Goal: Task Accomplishment & Management: Complete application form

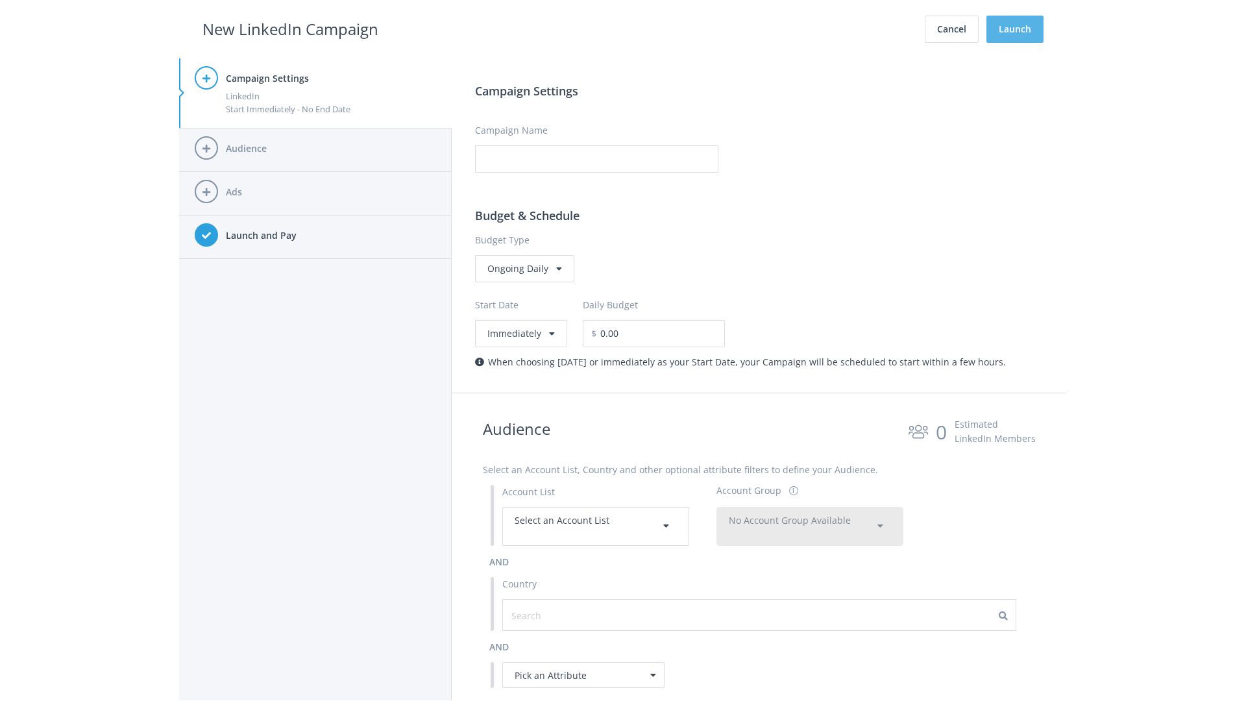
click at [1015, 29] on button "Launch" at bounding box center [1014, 29] width 57 height 27
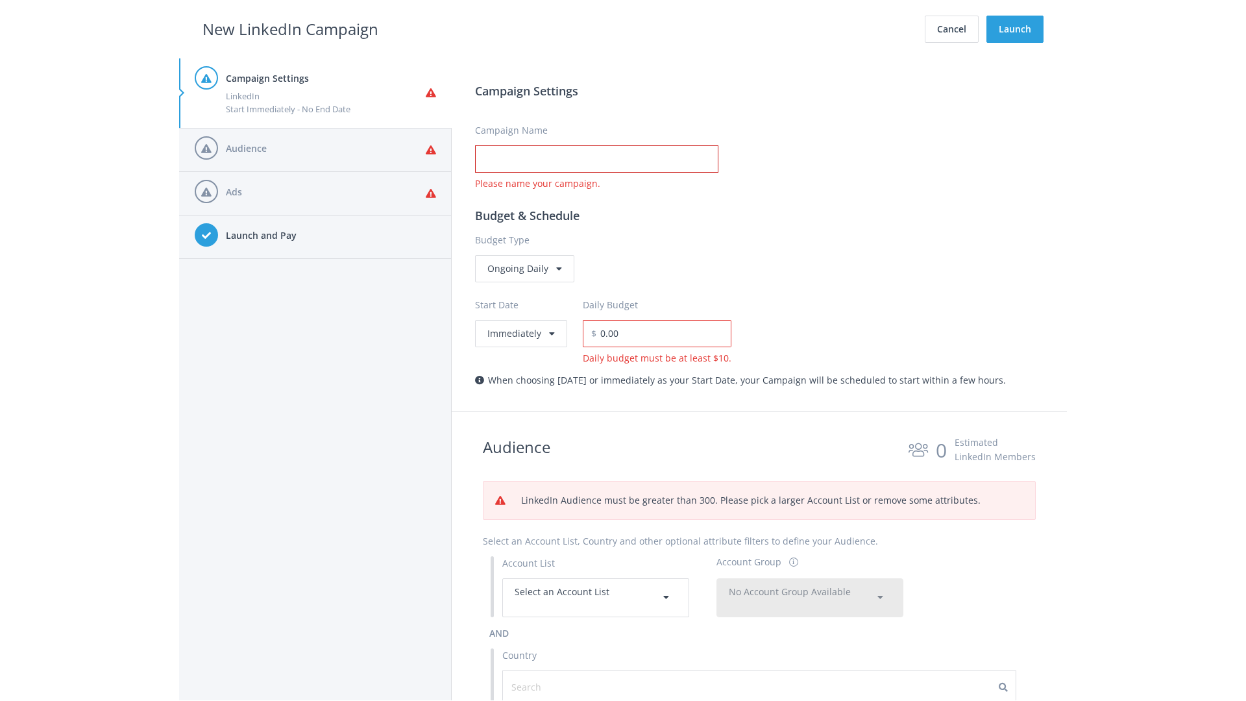
click at [596, 159] on input "Campaign Name" at bounding box center [596, 158] width 243 height 27
click at [290, 29] on h2 "New LinkedIn Campaign" at bounding box center [290, 29] width 176 height 25
type input "Campaign Name"
click at [290, 29] on h2 "New LinkedIn Campaign" at bounding box center [290, 29] width 176 height 25
click at [596, 597] on span "Select an Account List" at bounding box center [561, 591] width 95 height 12
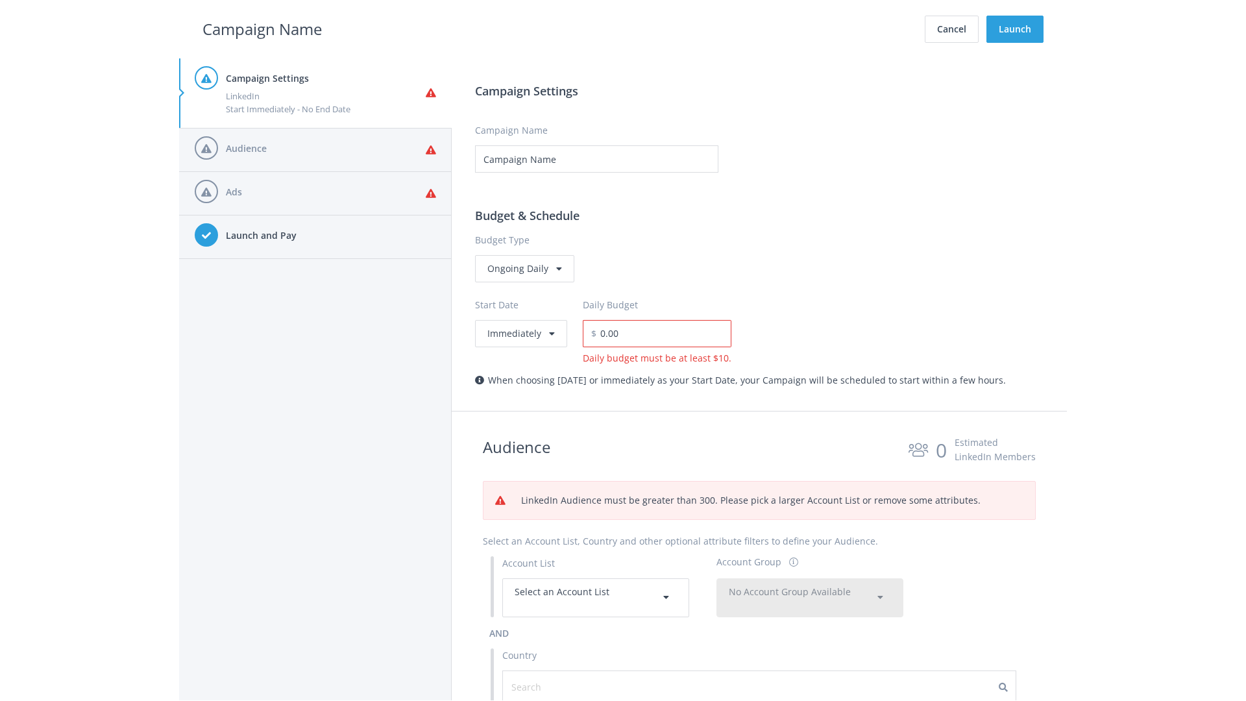
click at [810, 585] on span "No Account Group Available" at bounding box center [790, 591] width 122 height 12
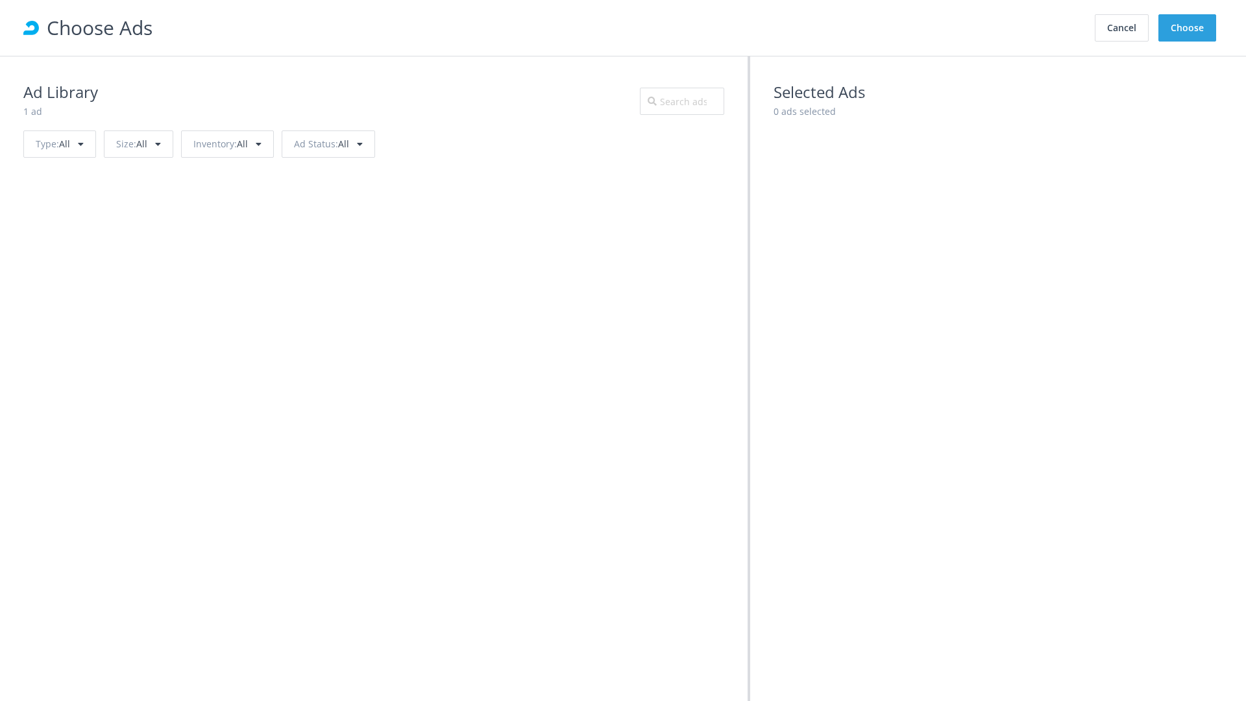
scroll to position [584, 0]
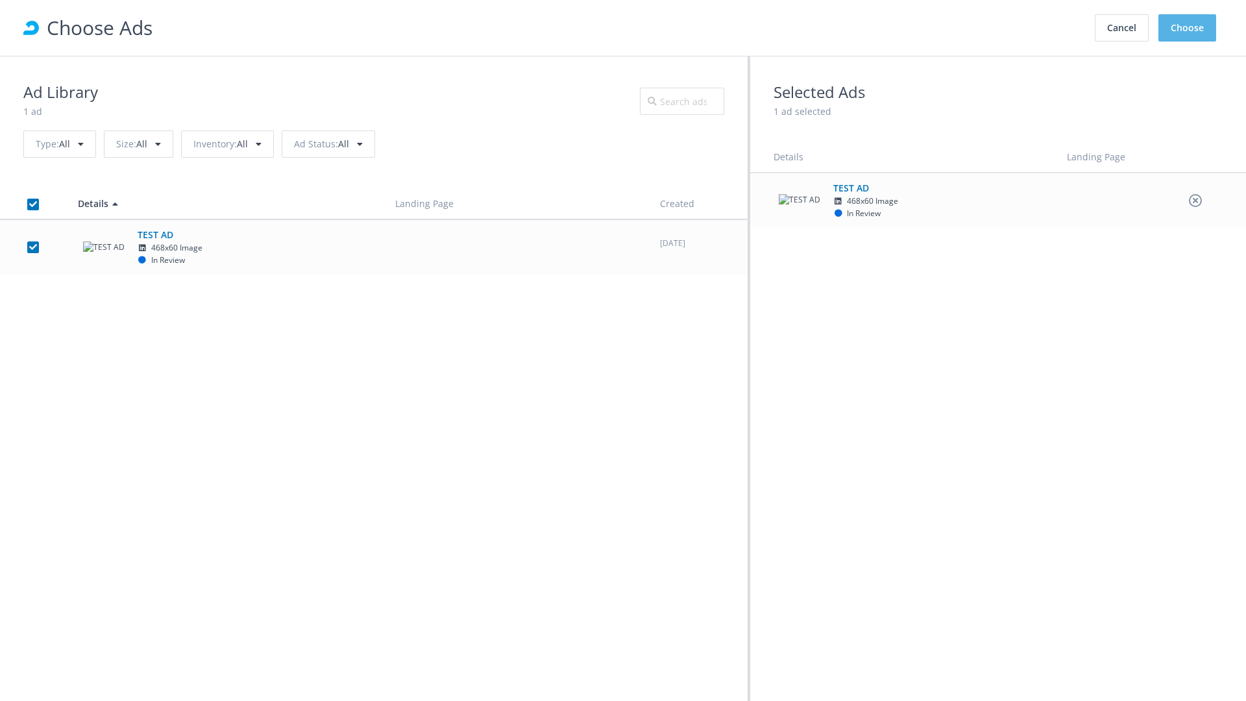
click at [1187, 28] on button "Choose" at bounding box center [1187, 27] width 58 height 27
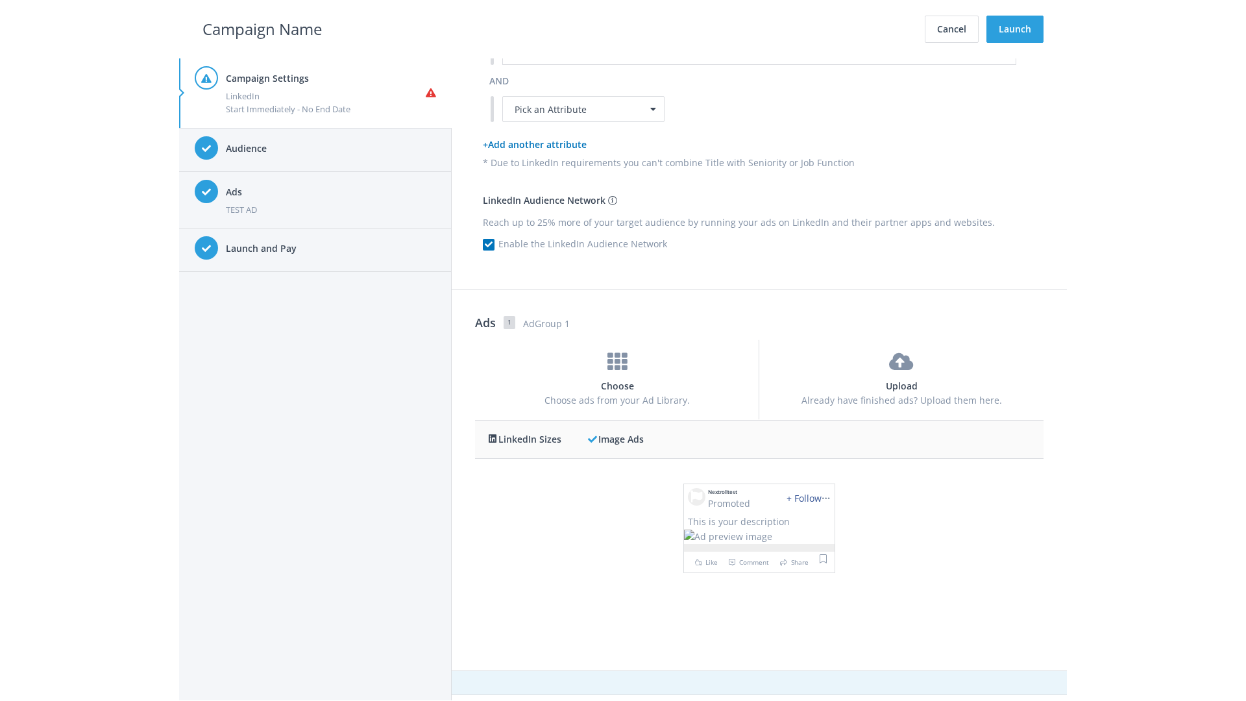
scroll to position [0, 0]
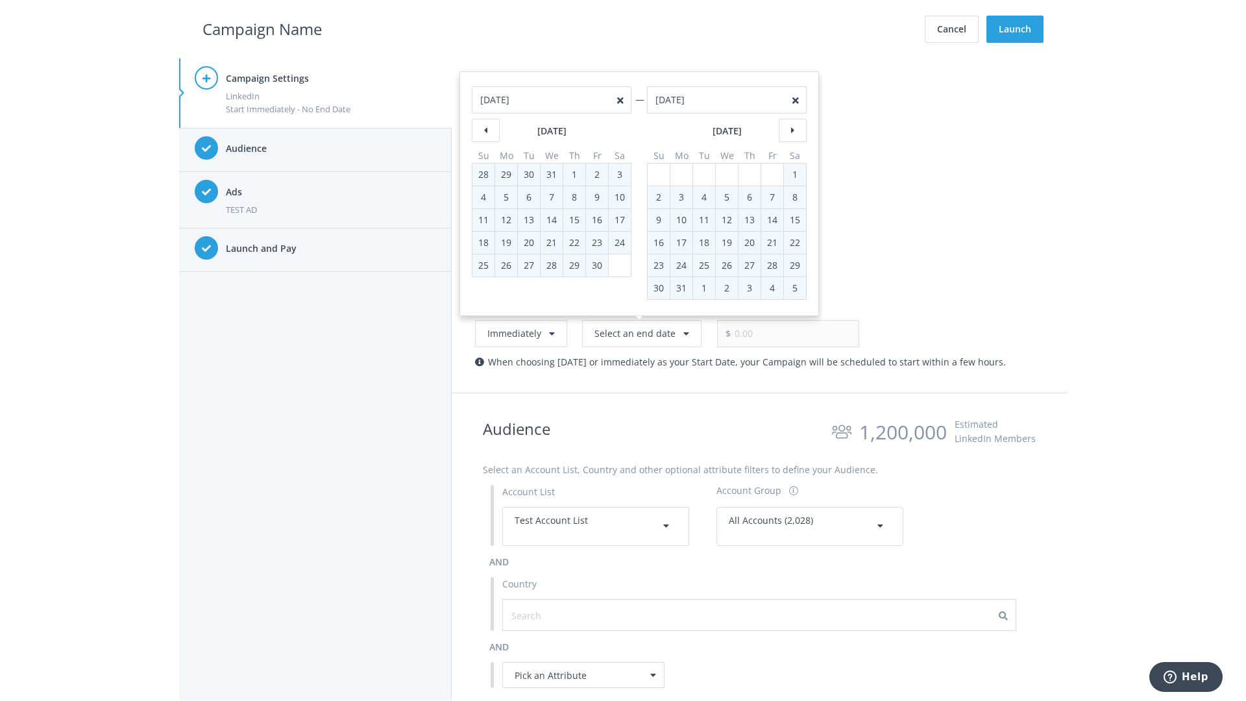
click at [262, 29] on h2 "Campaign Name" at bounding box center [261, 29] width 119 height 25
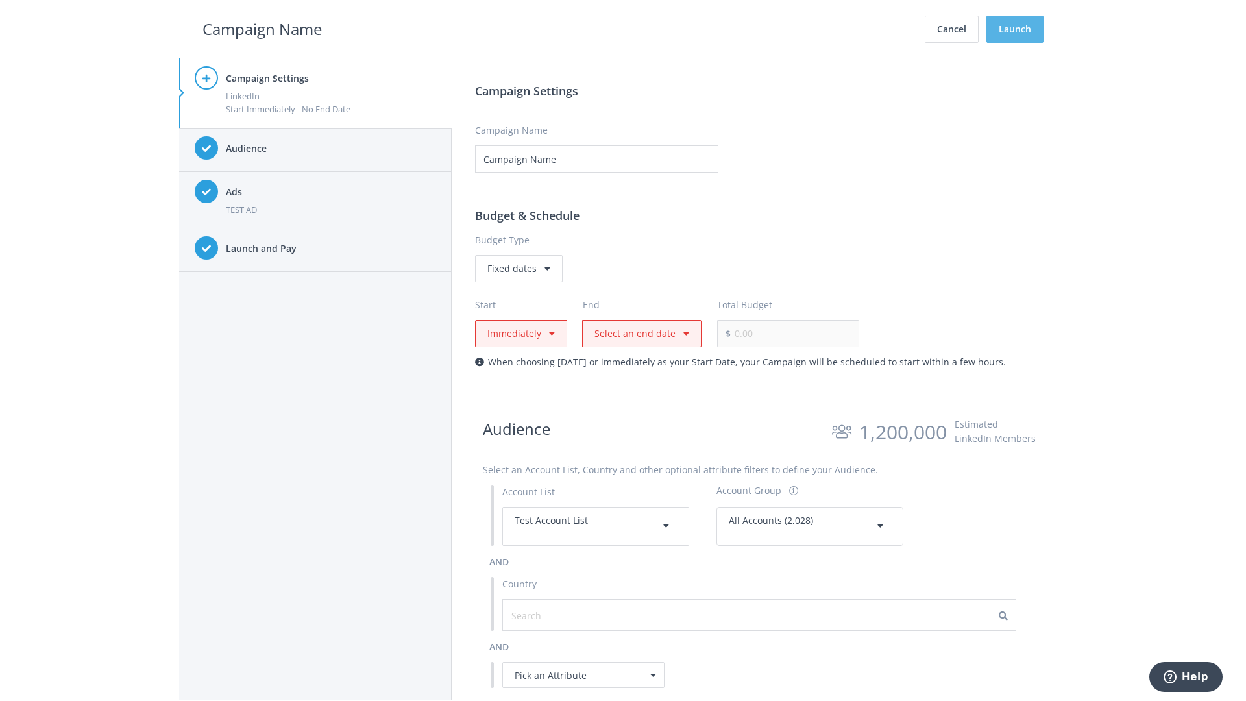
click at [1015, 29] on button "Launch" at bounding box center [1014, 29] width 57 height 27
